Goal: Feedback & Contribution: Submit feedback/report problem

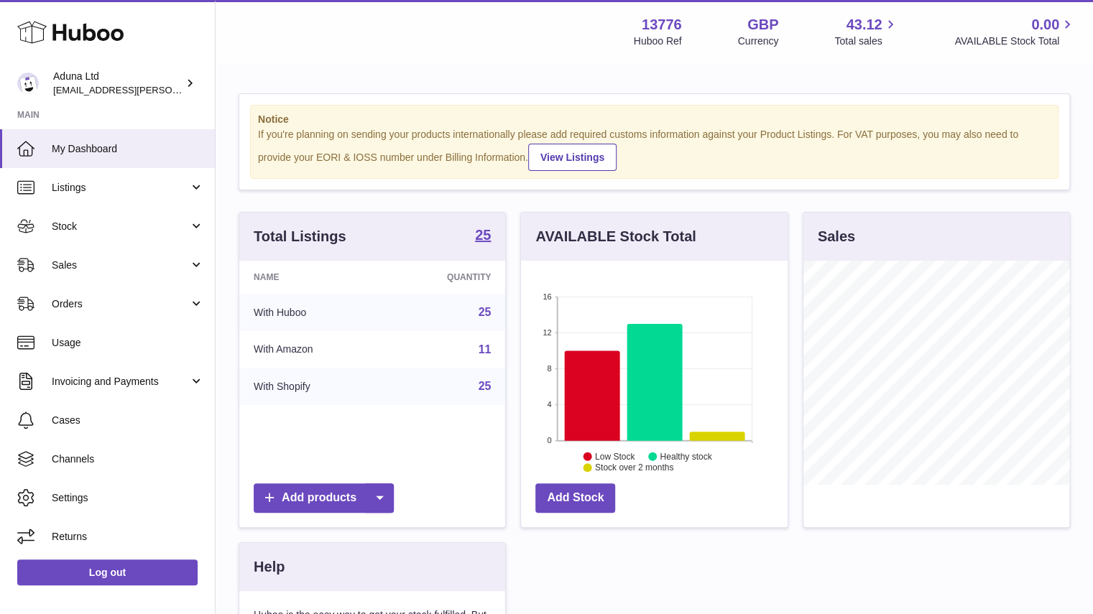
scroll to position [224, 267]
click at [150, 254] on link "Sales" at bounding box center [107, 265] width 215 height 39
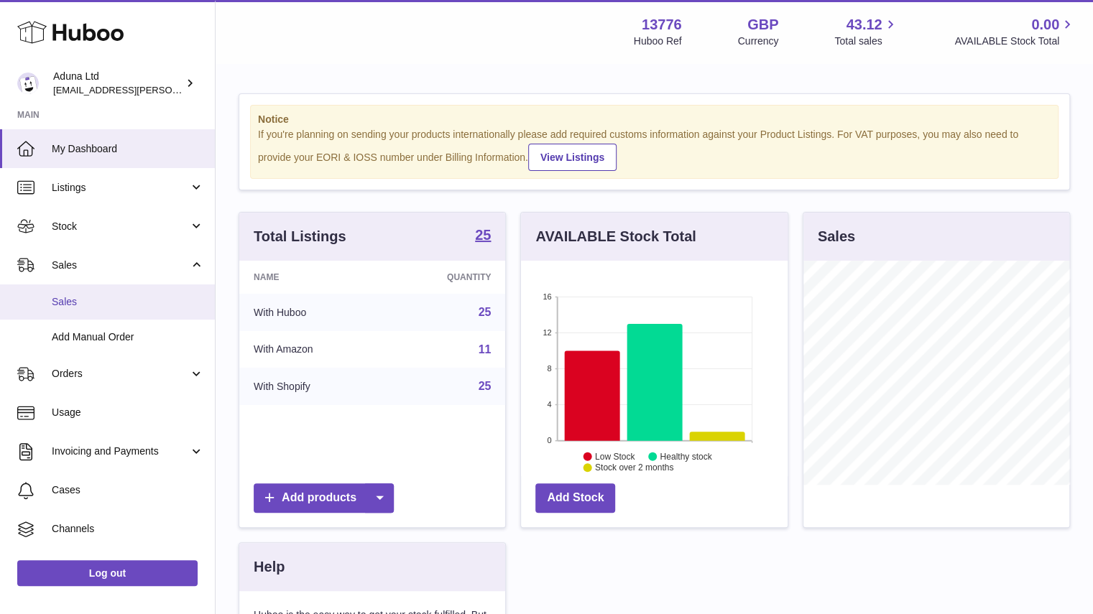
click at [145, 304] on span "Sales" at bounding box center [128, 302] width 152 height 14
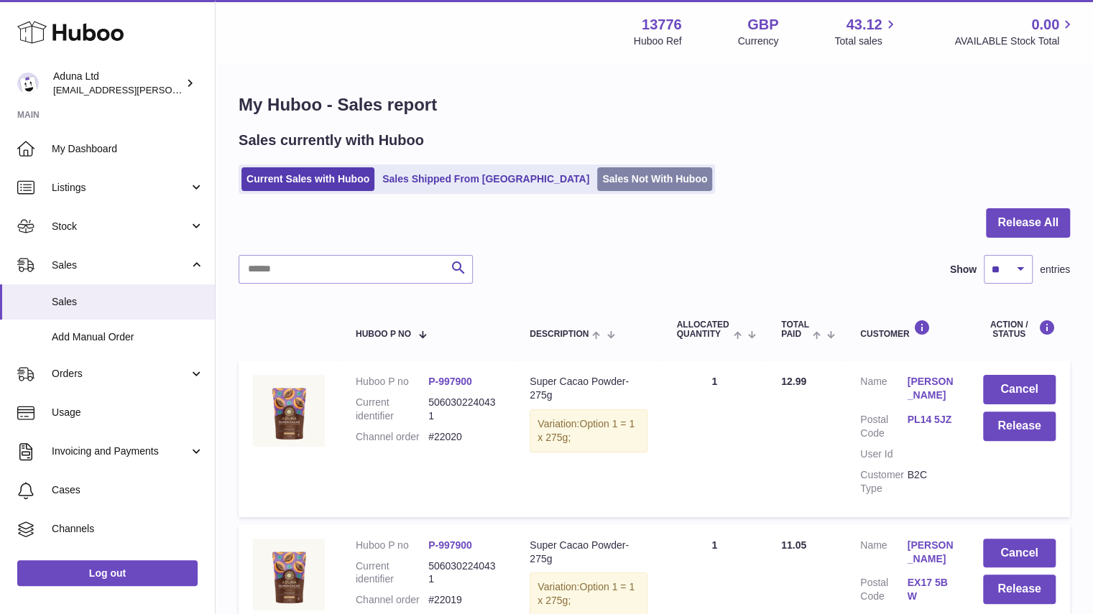
click at [622, 176] on link "Sales Not With Huboo" at bounding box center [654, 179] width 115 height 24
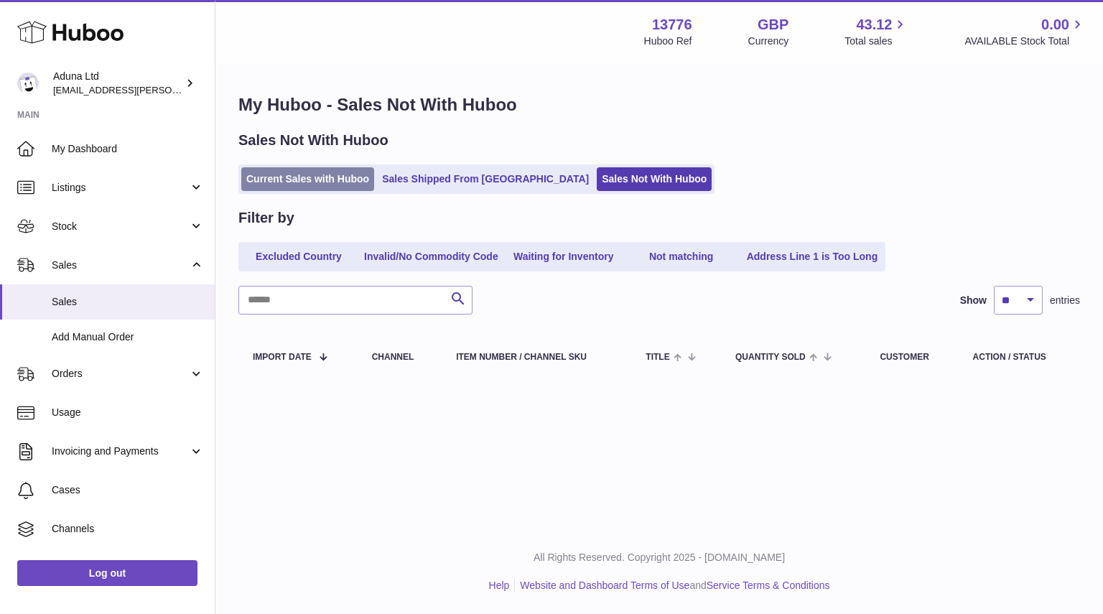
click at [329, 186] on link "Current Sales with Huboo" at bounding box center [307, 179] width 133 height 24
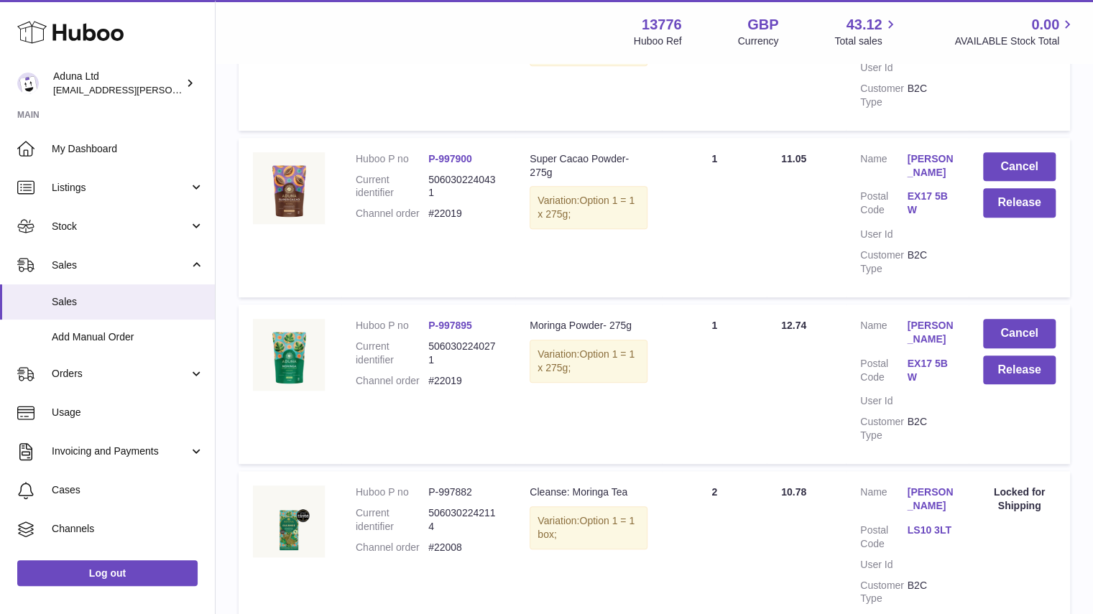
scroll to position [394, 0]
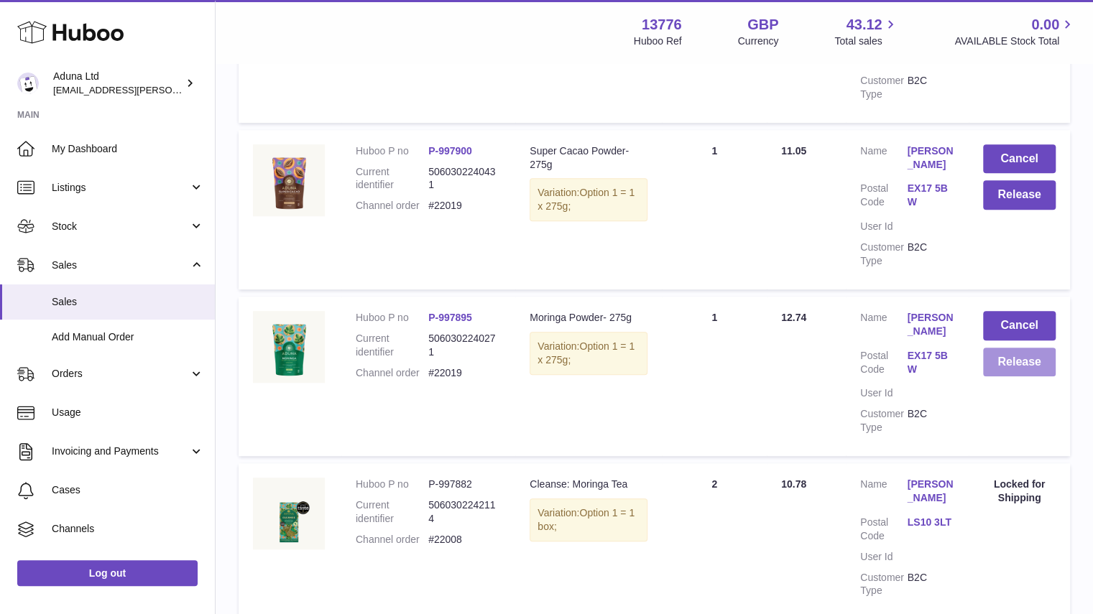
click at [1013, 364] on button "Release" at bounding box center [1019, 362] width 73 height 29
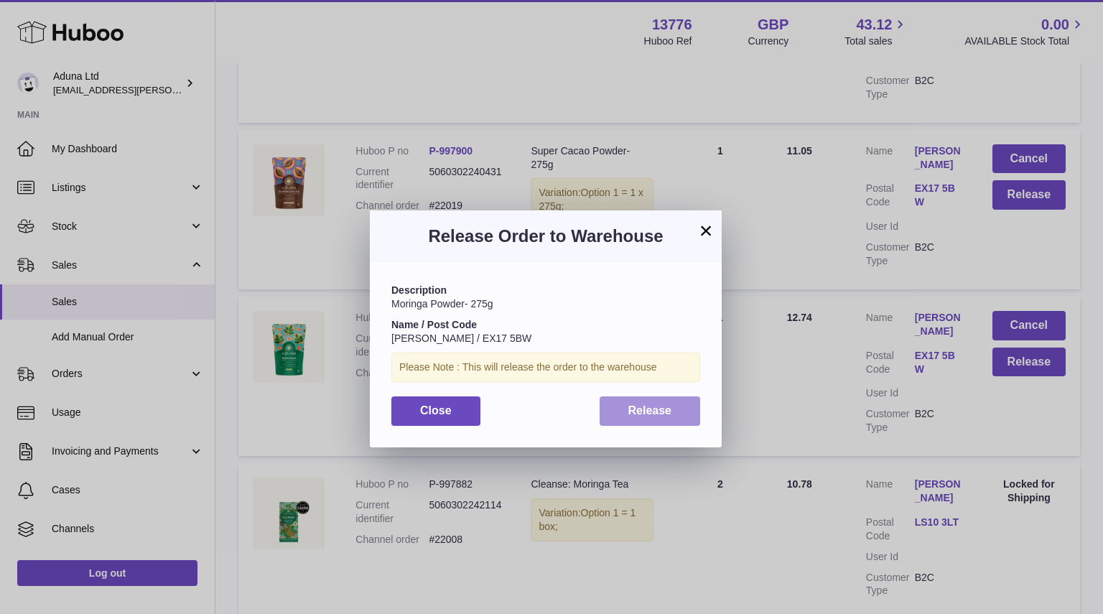
click at [667, 413] on span "Release" at bounding box center [651, 410] width 44 height 12
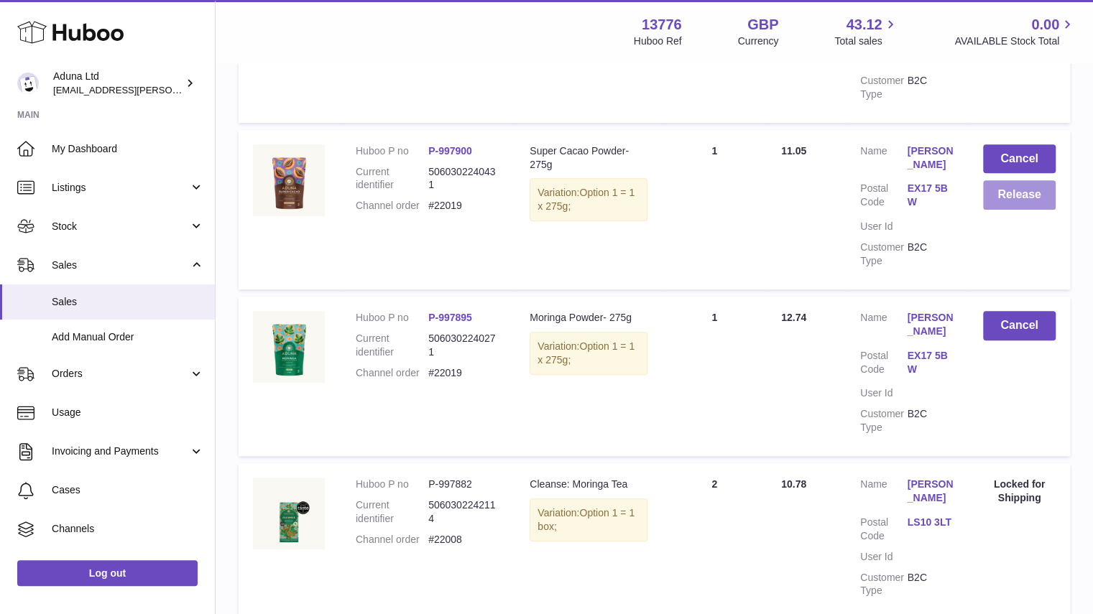
click at [1023, 206] on button "Release" at bounding box center [1019, 194] width 73 height 29
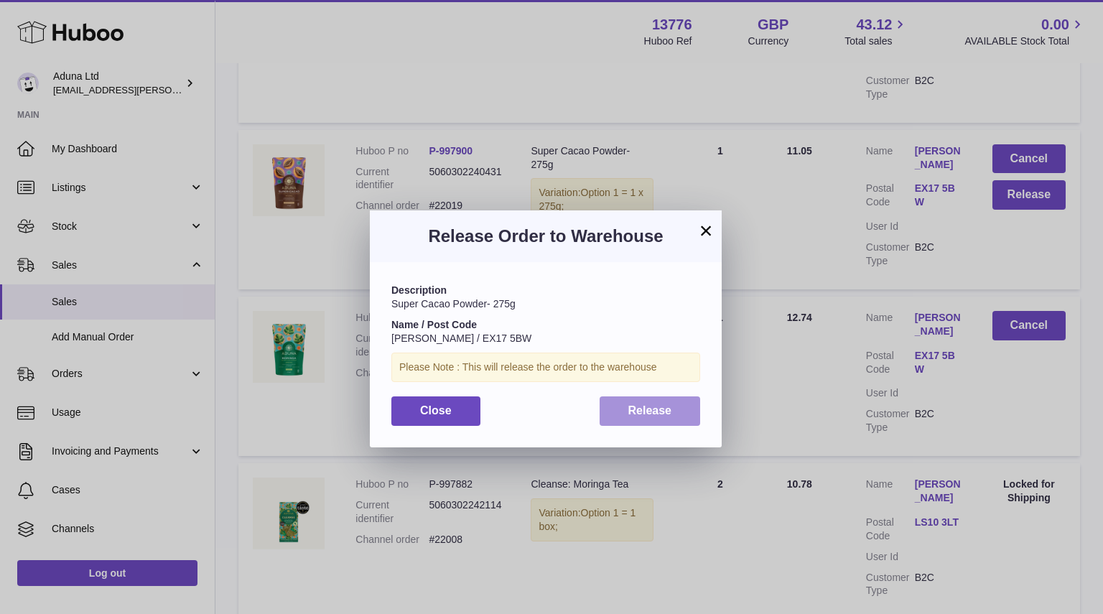
click at [676, 420] on button "Release" at bounding box center [650, 411] width 101 height 29
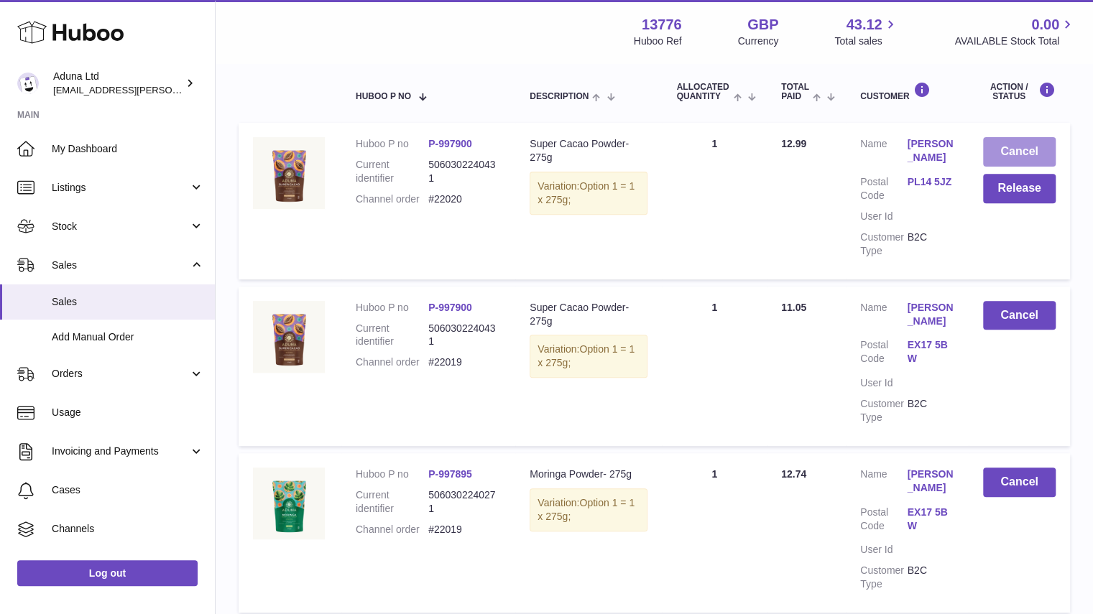
scroll to position [235, 0]
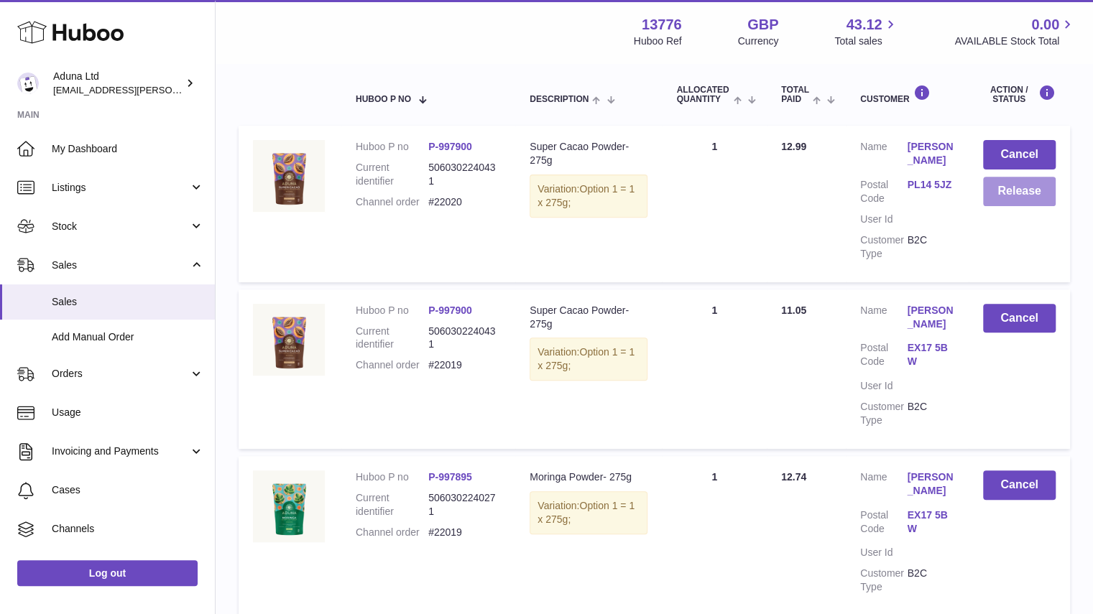
click at [1024, 183] on button "Release" at bounding box center [1019, 191] width 73 height 29
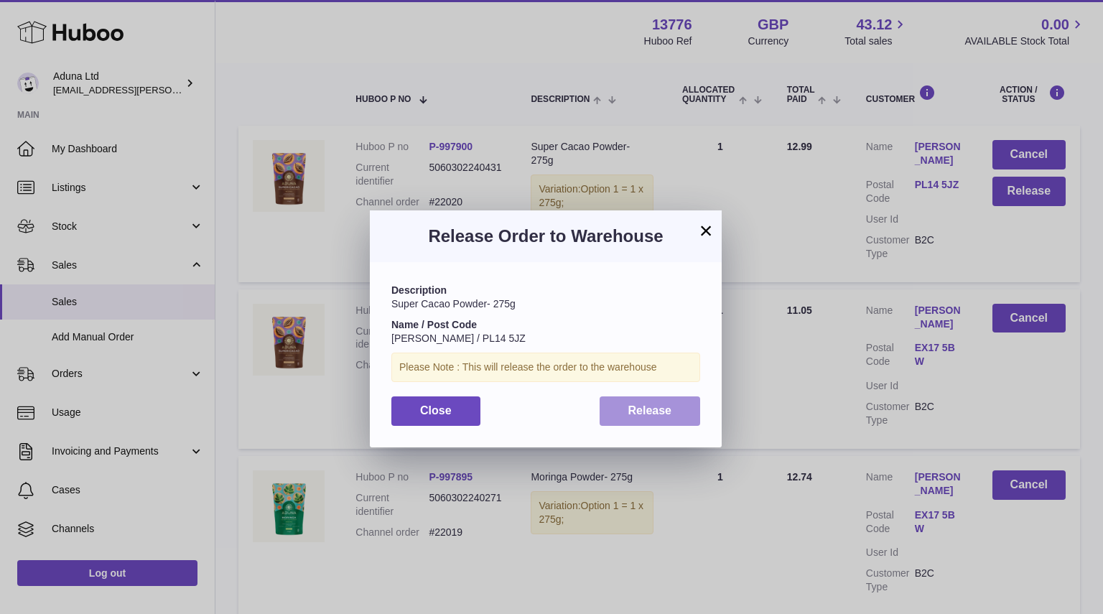
click at [668, 412] on span "Release" at bounding box center [651, 410] width 44 height 12
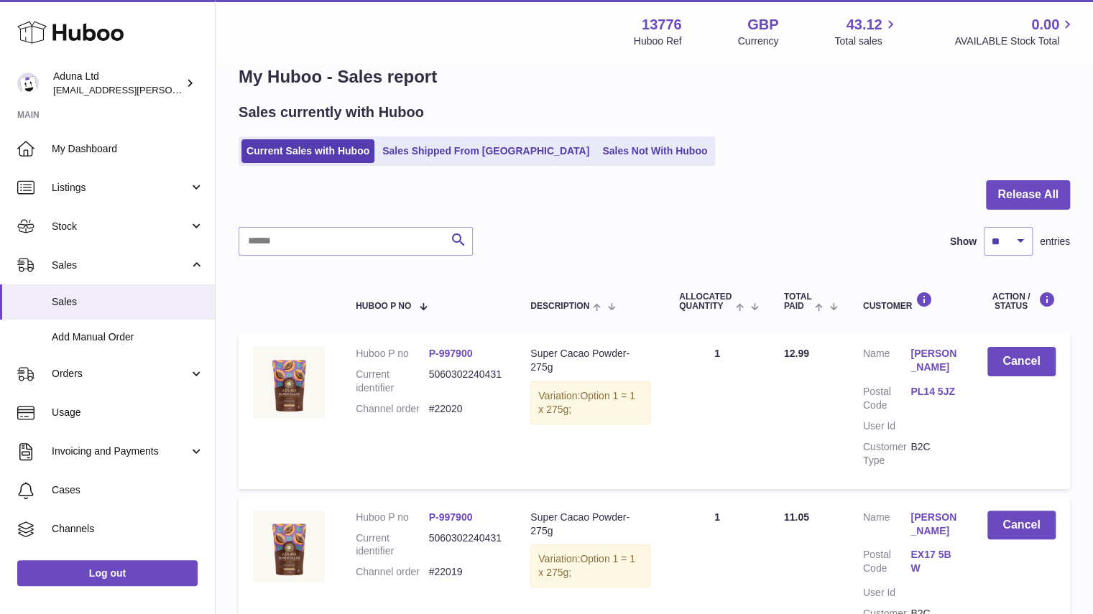
scroll to position [32, 0]
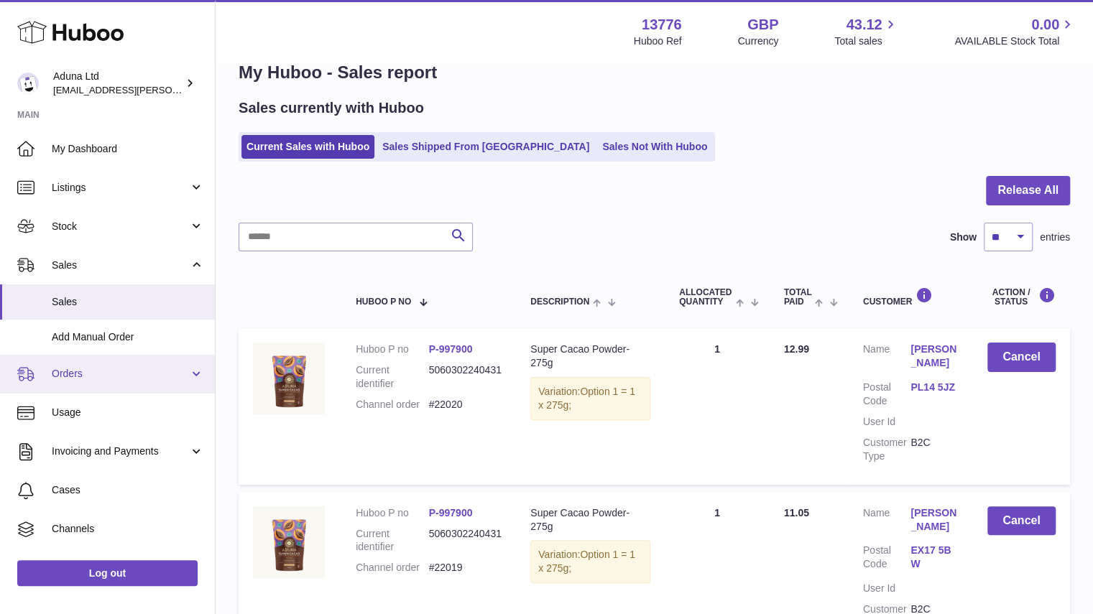
click at [175, 378] on span "Orders" at bounding box center [120, 374] width 137 height 14
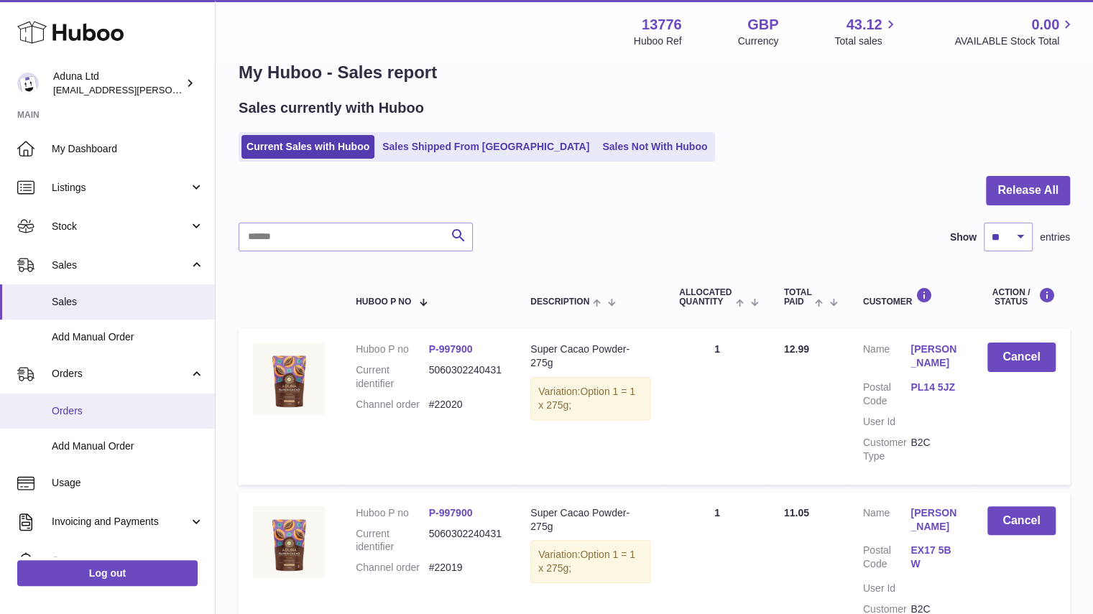
click at [147, 408] on span "Orders" at bounding box center [128, 411] width 152 height 14
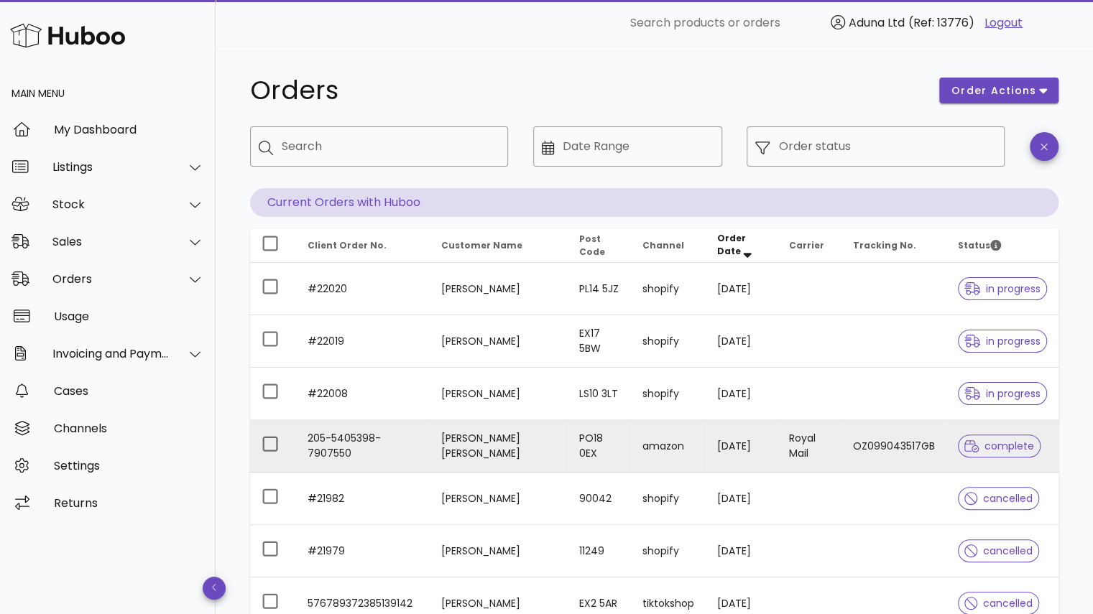
click at [868, 438] on td "OZ099043517GB" at bounding box center [893, 446] width 105 height 52
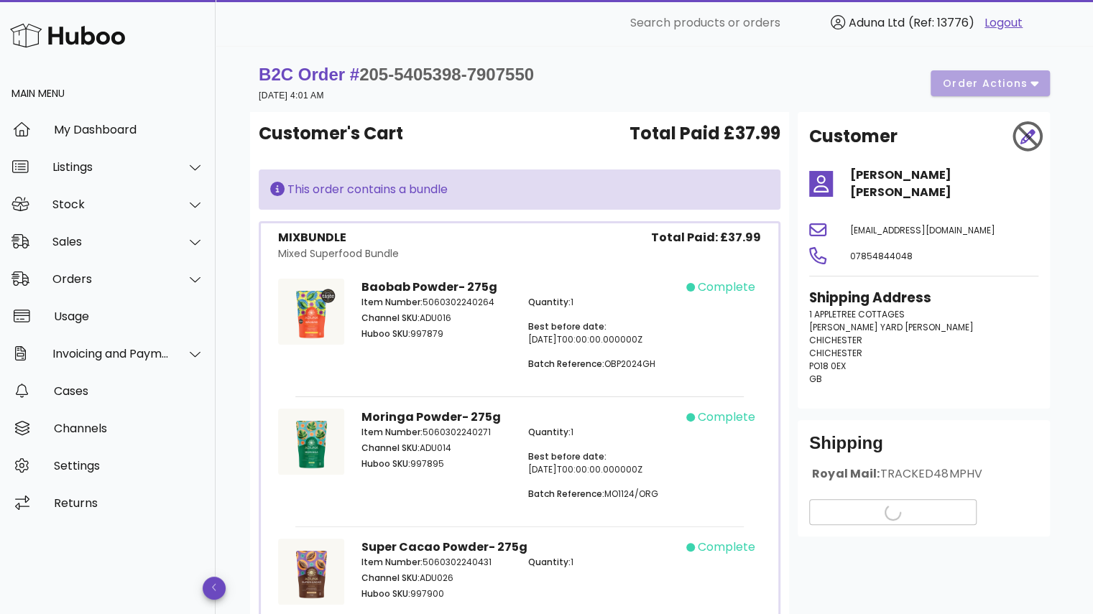
click at [976, 84] on div "B2C Order # 205-5405398-7907550 22 September 2025 at 4:01 AM order actions" at bounding box center [654, 83] width 791 height 40
click at [1015, 73] on div "B2C Order # 205-5405398-7907550 22 September 2025 at 4:01 AM order actions" at bounding box center [654, 83] width 791 height 40
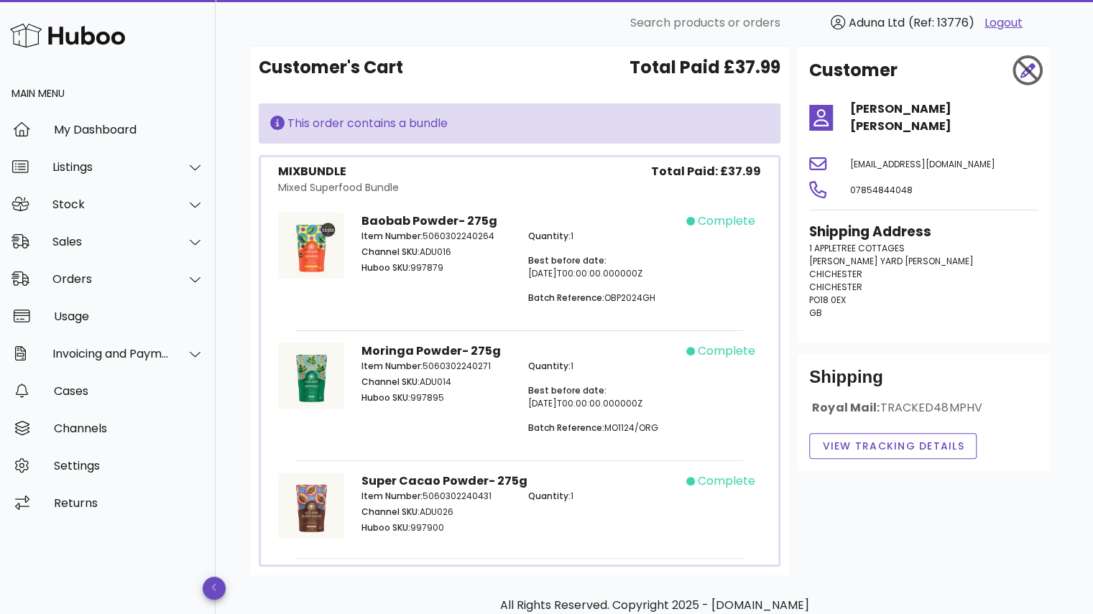
scroll to position [142, 0]
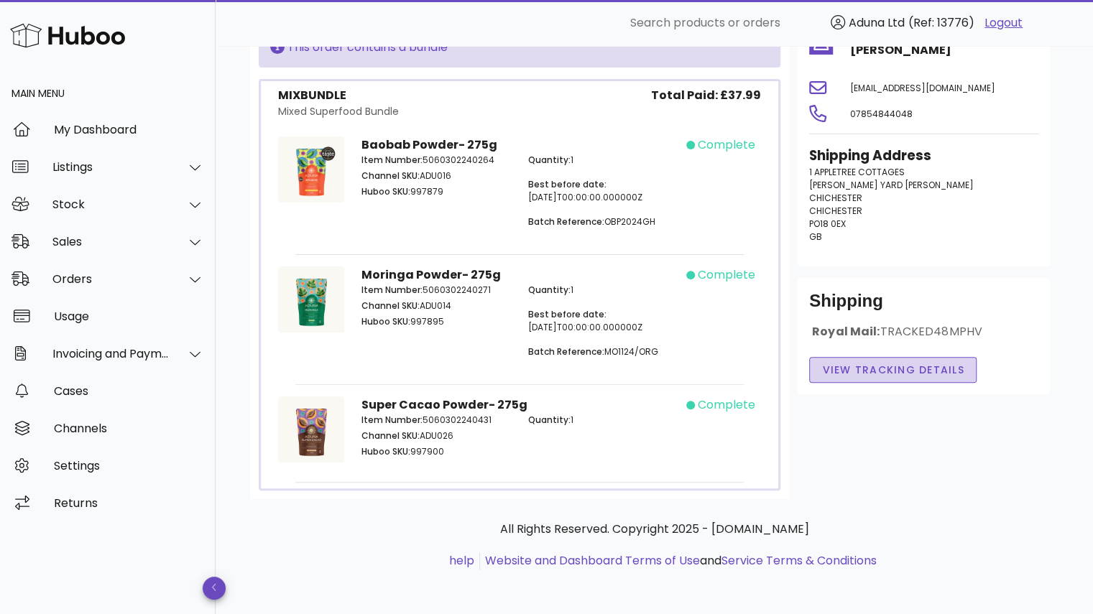
click at [930, 378] on span "View Tracking details" at bounding box center [892, 370] width 143 height 15
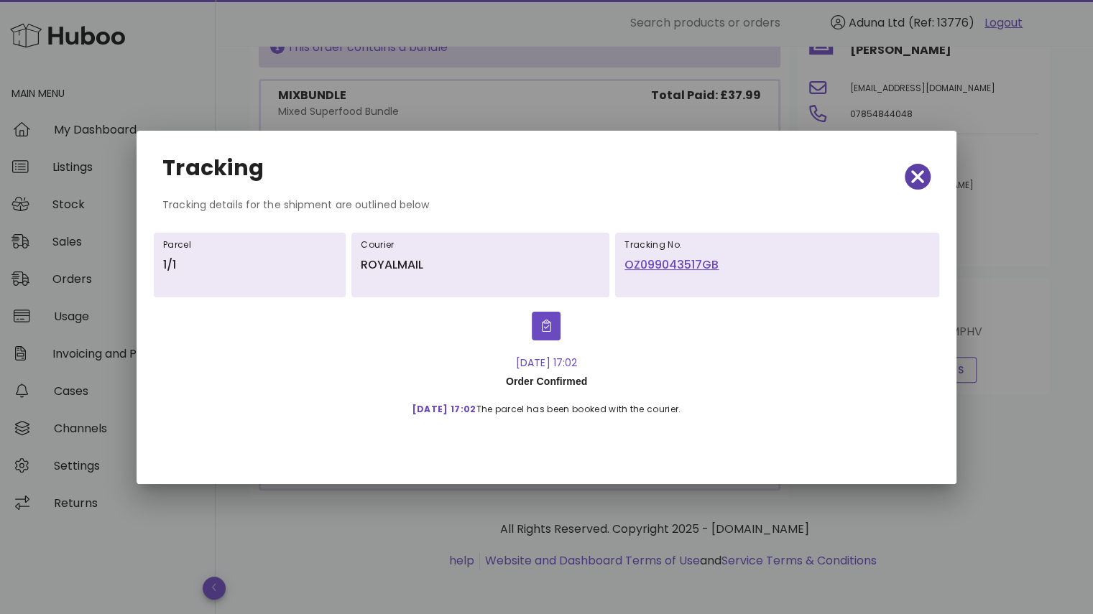
click at [917, 181] on icon "button" at bounding box center [917, 177] width 13 height 20
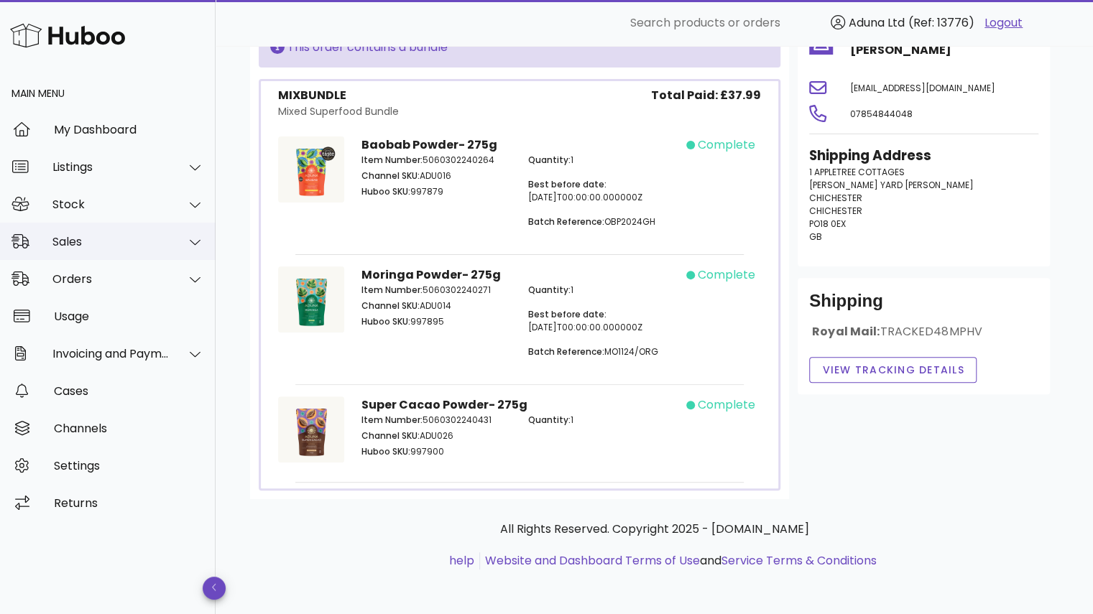
click at [174, 241] on div at bounding box center [187, 242] width 34 height 36
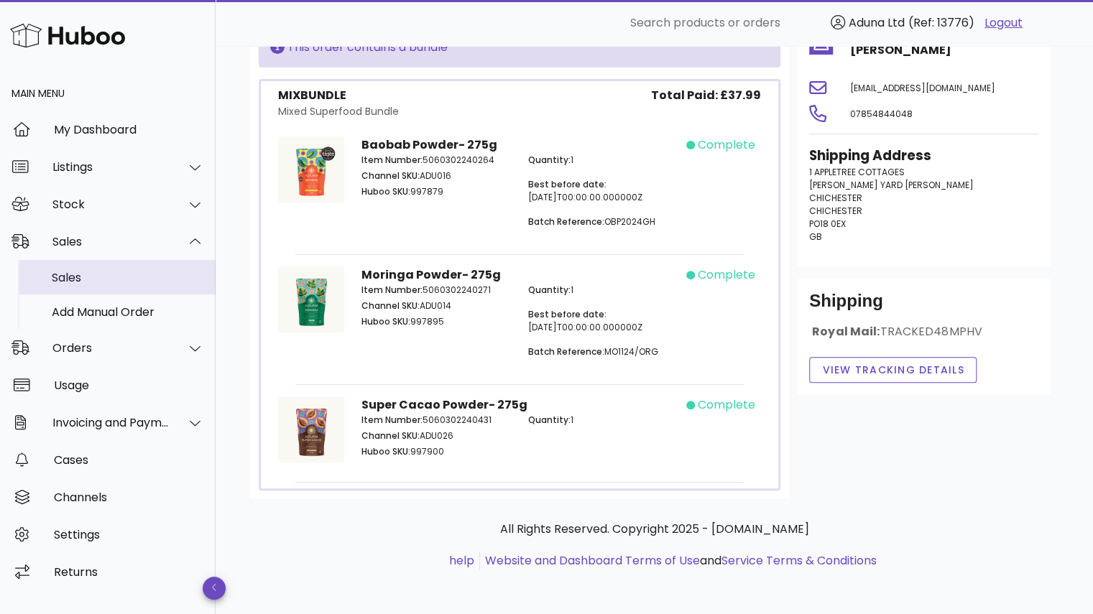
click at [154, 279] on div "Sales" at bounding box center [128, 278] width 152 height 14
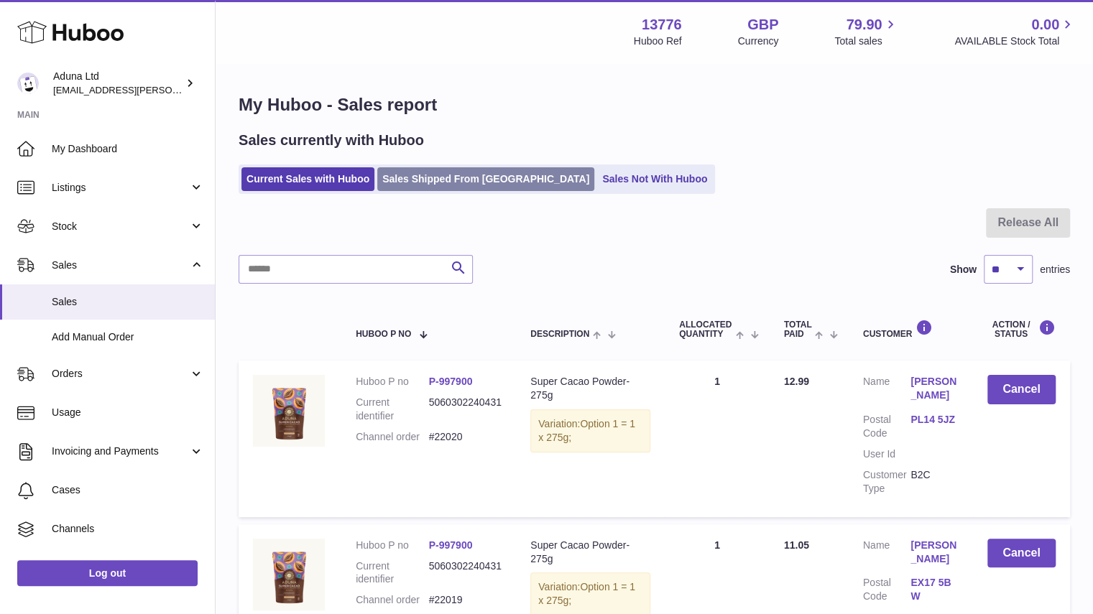
click at [457, 172] on link "Sales Shipped From [GEOGRAPHIC_DATA]" at bounding box center [485, 179] width 217 height 24
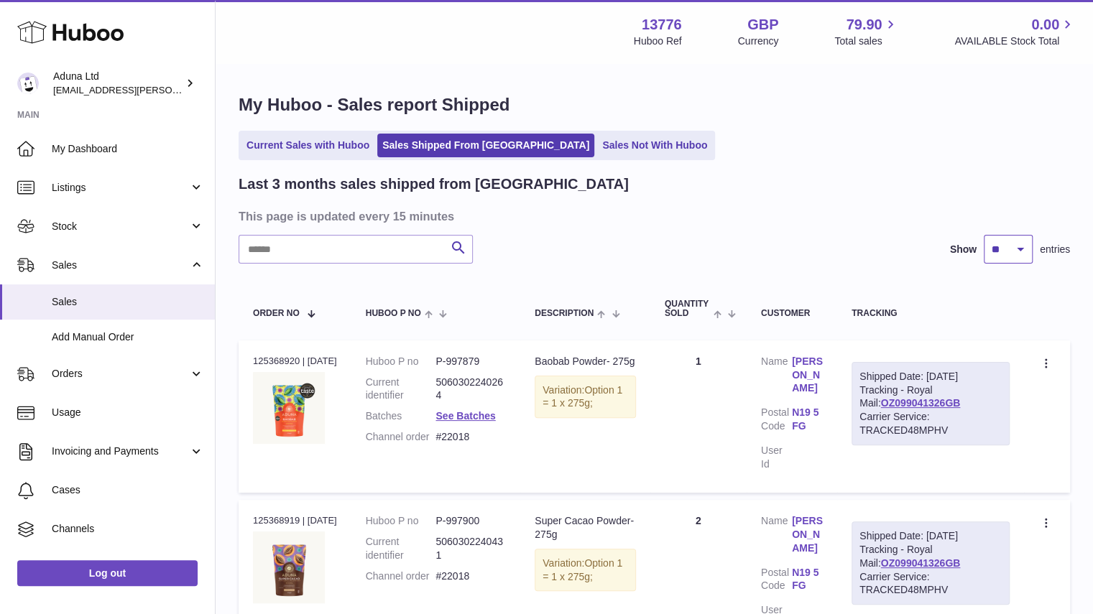
click at [1005, 259] on select "** ** **" at bounding box center [1008, 249] width 49 height 29
select select "**"
click at [984, 235] on select "** ** **" at bounding box center [1008, 249] width 49 height 29
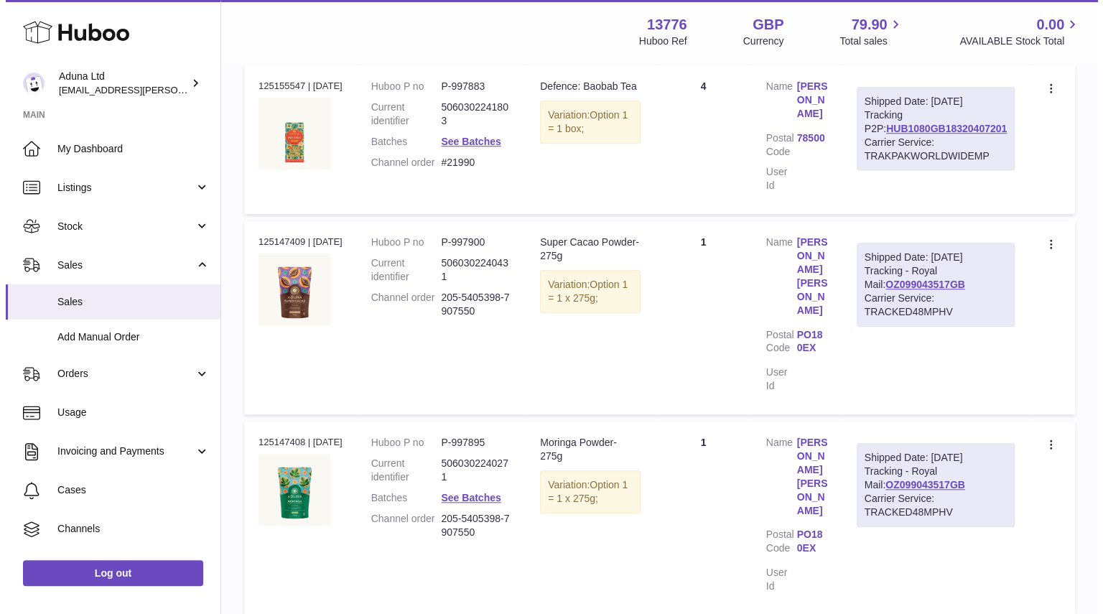
scroll to position [7108, 0]
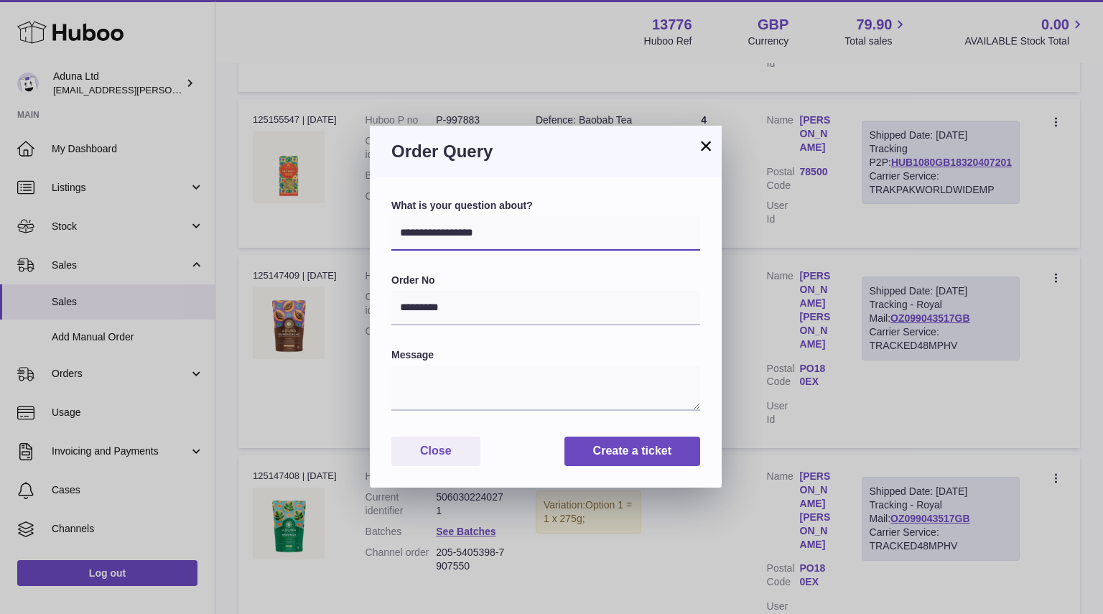
click at [582, 233] on select "**********" at bounding box center [546, 233] width 309 height 34
select select "*****"
click at [392, 216] on select "**********" at bounding box center [546, 233] width 309 height 34
click at [485, 384] on textarea at bounding box center [546, 388] width 309 height 45
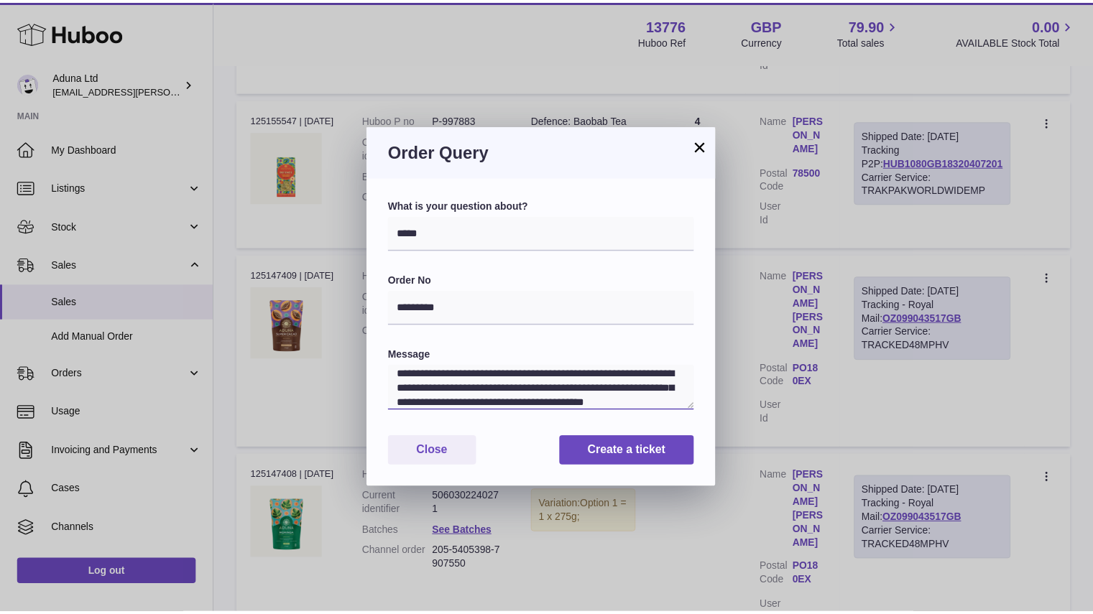
scroll to position [20, 0]
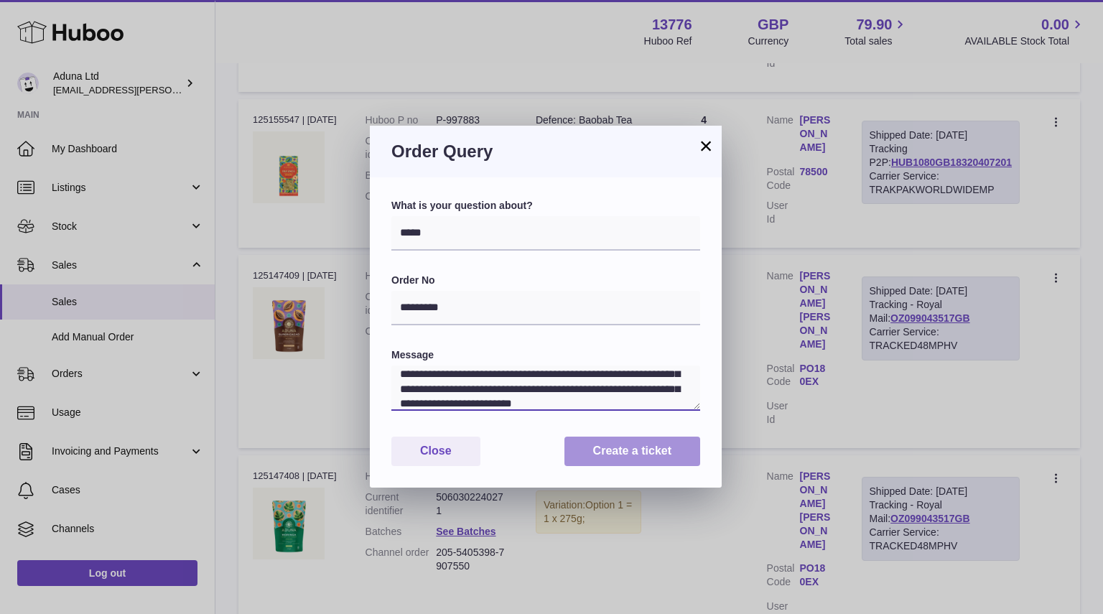
type textarea "**********"
click at [601, 456] on button "Create a ticket" at bounding box center [633, 451] width 136 height 29
